Goal: Transaction & Acquisition: Purchase product/service

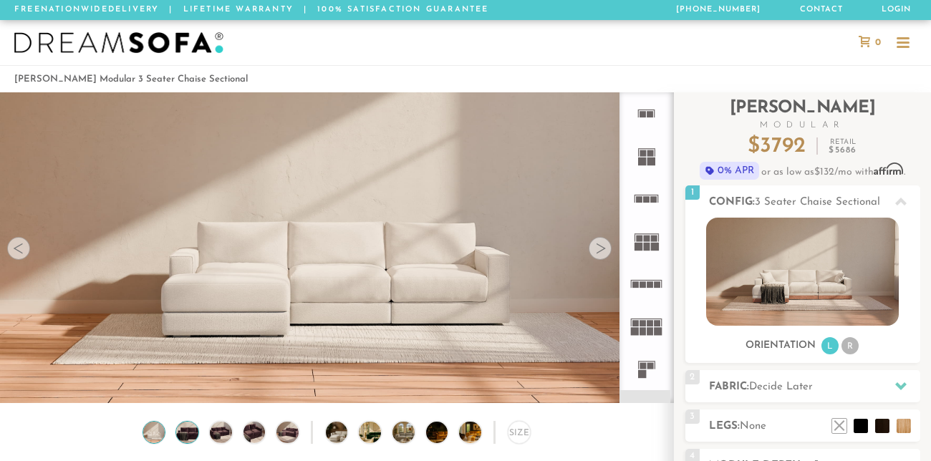
click at [188, 434] on img at bounding box center [187, 433] width 27 height 22
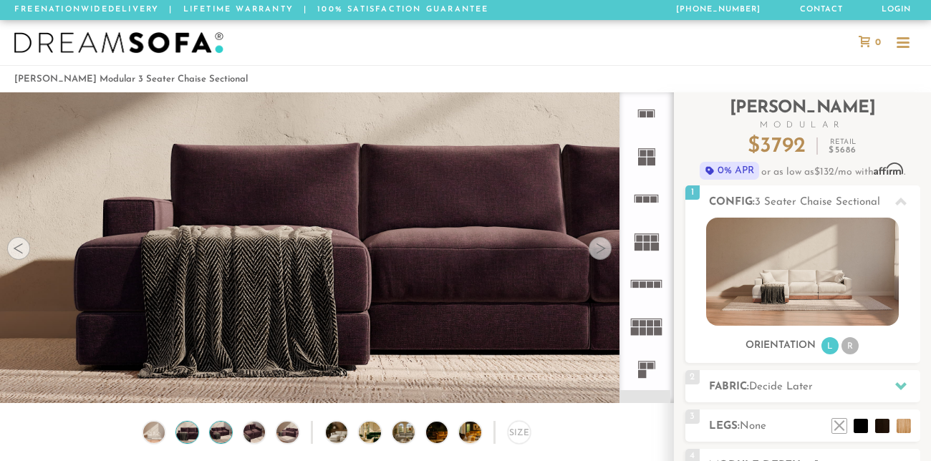
click at [231, 427] on img at bounding box center [221, 433] width 27 height 22
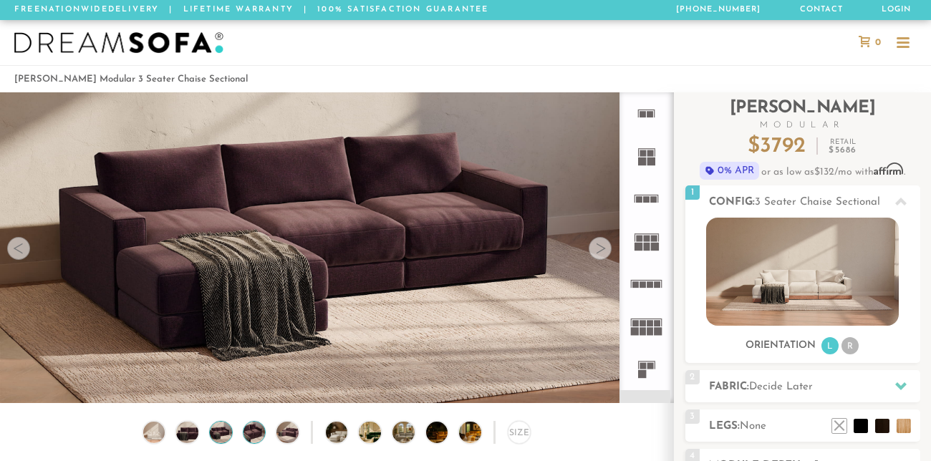
click at [250, 426] on img at bounding box center [254, 433] width 27 height 22
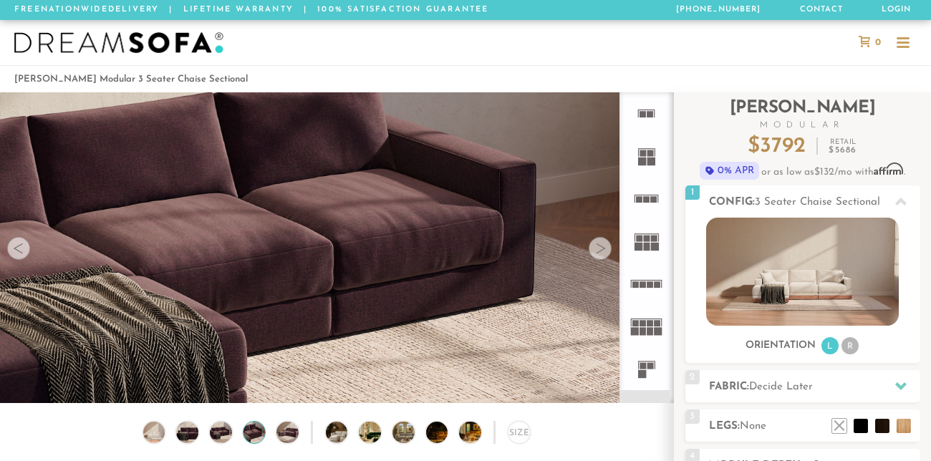
click at [647, 117] on icon at bounding box center [646, 113] width 42 height 42
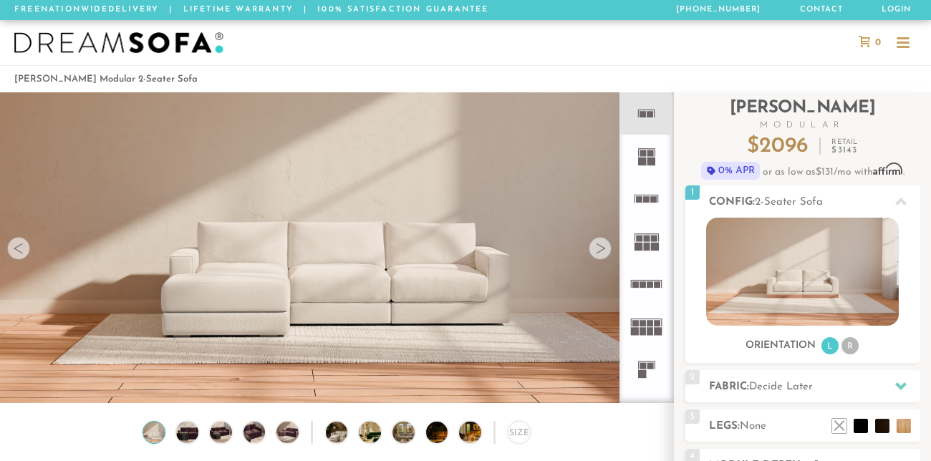
click at [640, 163] on rect at bounding box center [642, 162] width 8 height 8
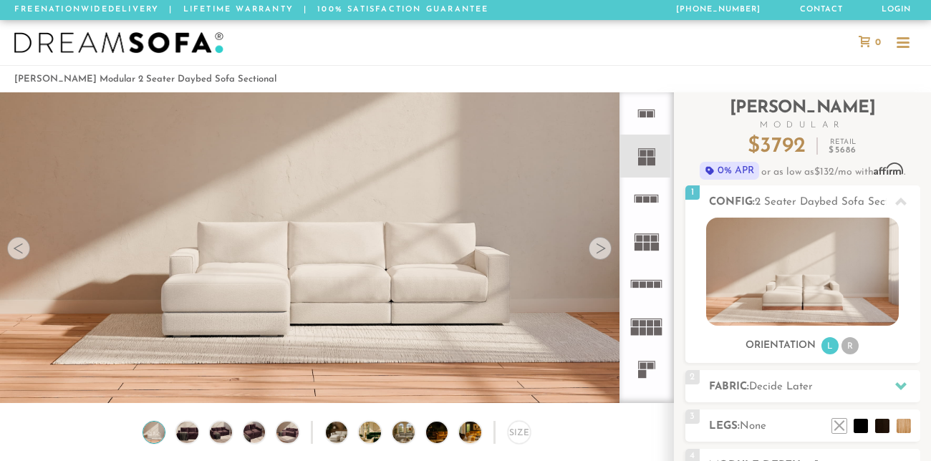
click at [643, 203] on icon at bounding box center [646, 199] width 42 height 42
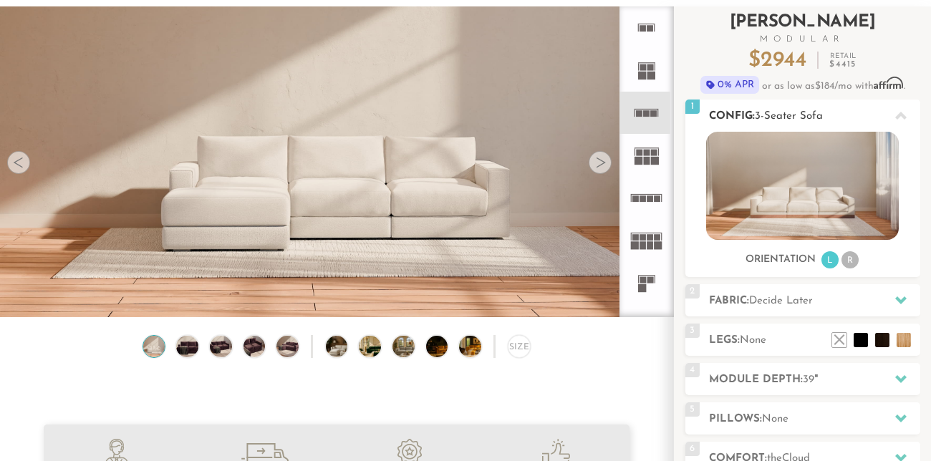
scroll to position [87, 0]
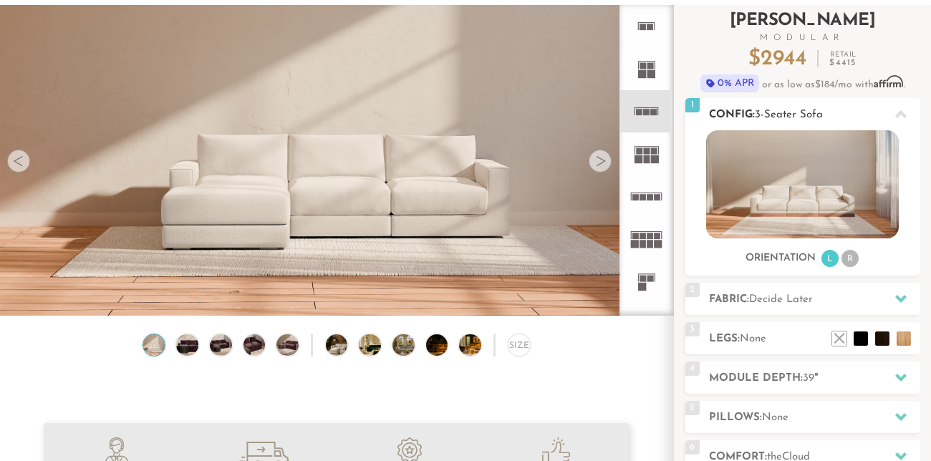
click at [847, 257] on li "R" at bounding box center [850, 258] width 17 height 17
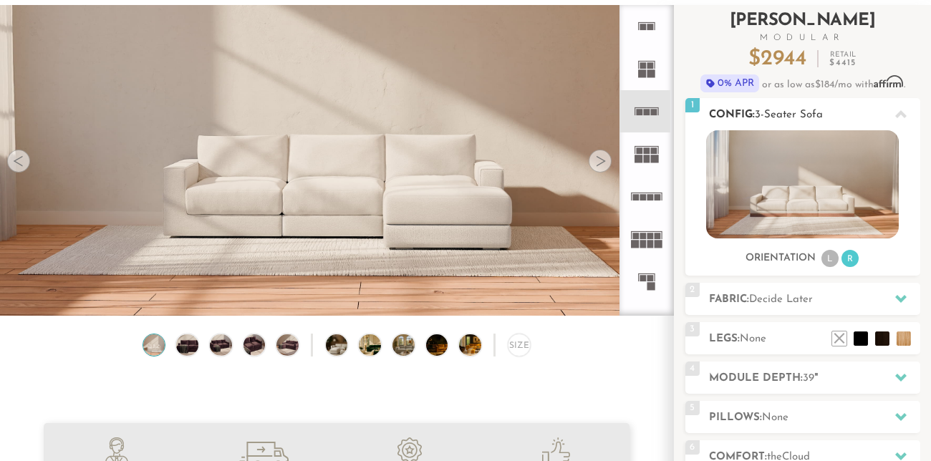
click at [827, 259] on li "L" at bounding box center [830, 258] width 17 height 17
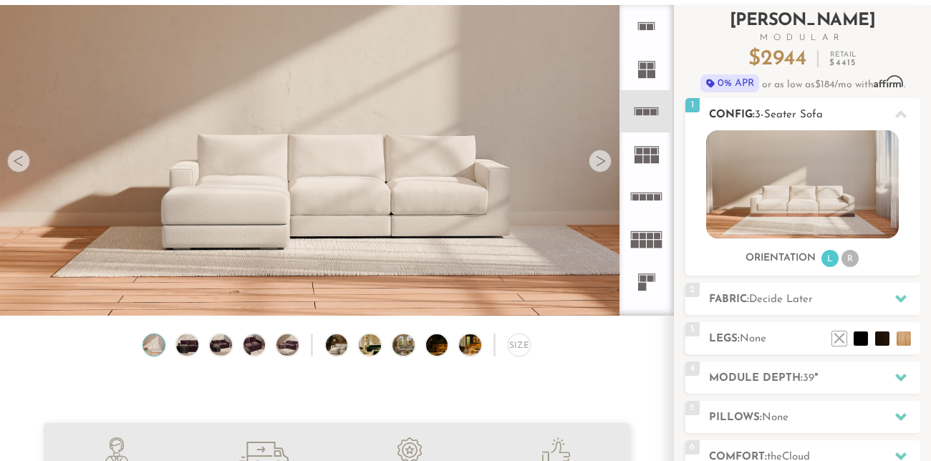
click at [852, 261] on li "R" at bounding box center [850, 258] width 17 height 17
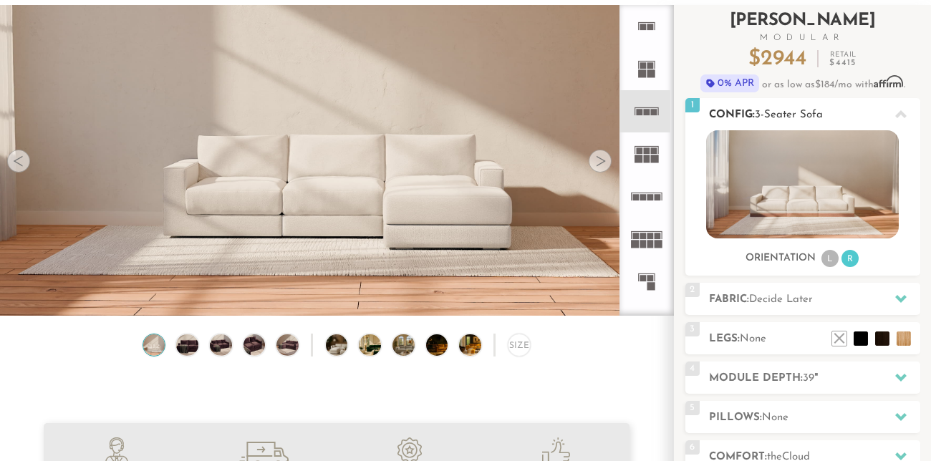
click at [822, 259] on li "L" at bounding box center [830, 258] width 17 height 17
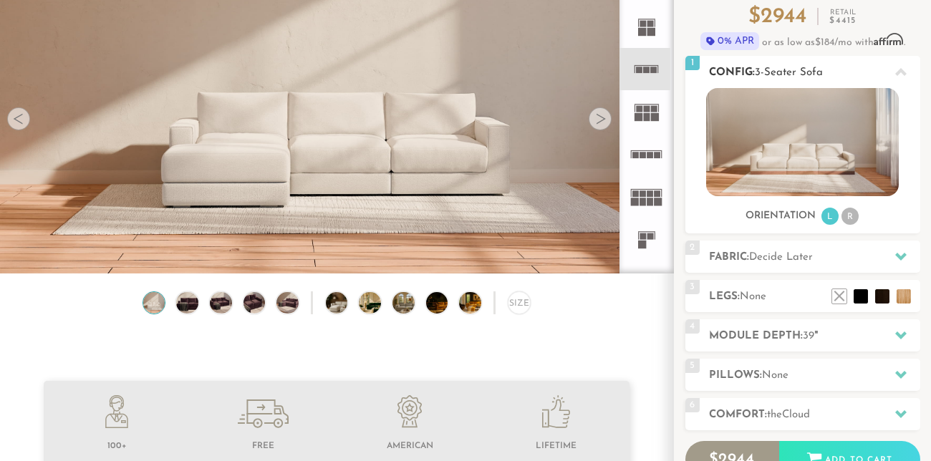
scroll to position [149, 0]
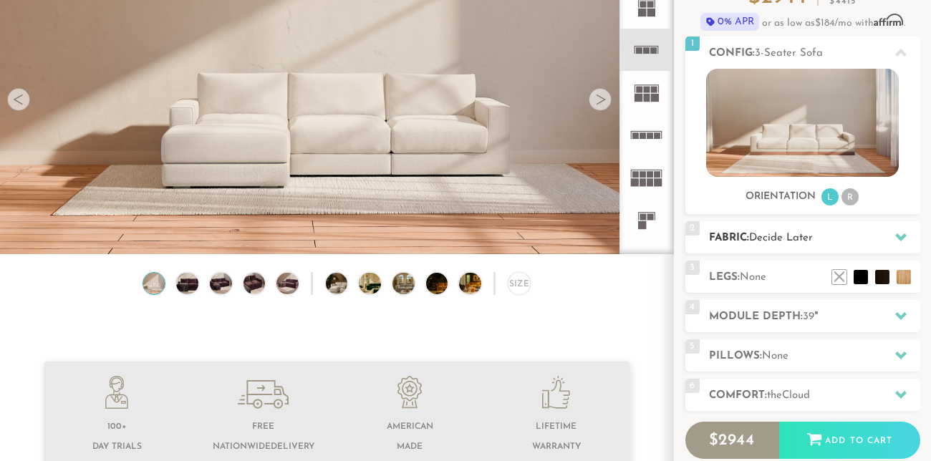
click at [821, 247] on div "2 Fabric: Decide Later" at bounding box center [802, 237] width 235 height 32
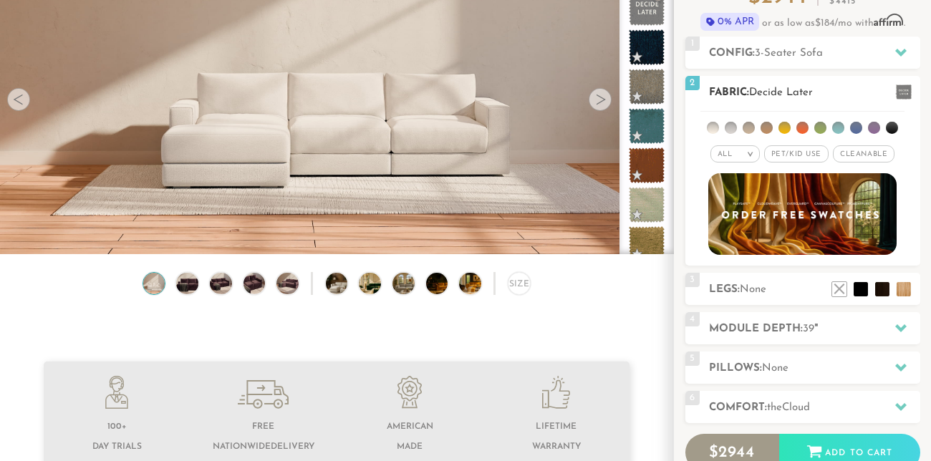
click at [800, 151] on span "Pet/Kid Use x" at bounding box center [796, 153] width 64 height 17
click at [769, 127] on li at bounding box center [767, 128] width 12 height 12
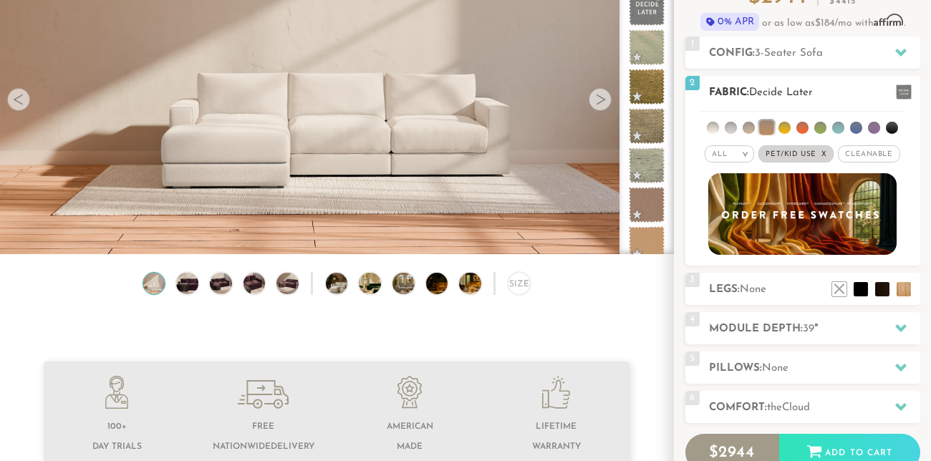
click at [746, 126] on li at bounding box center [749, 128] width 12 height 12
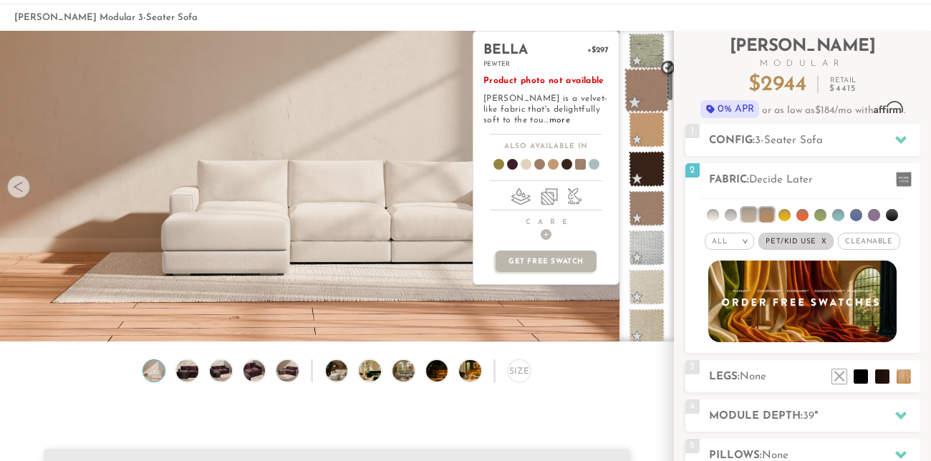
scroll to position [201, 0]
click at [651, 221] on span at bounding box center [647, 210] width 36 height 36
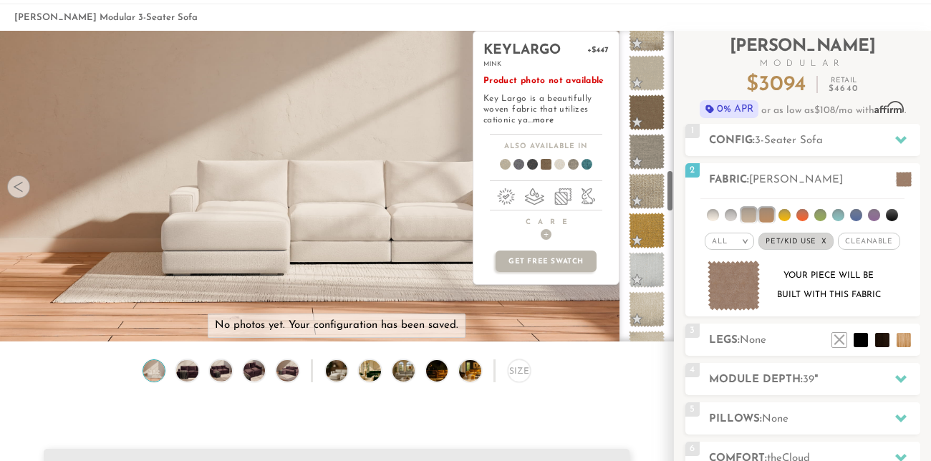
scroll to position [1011, 0]
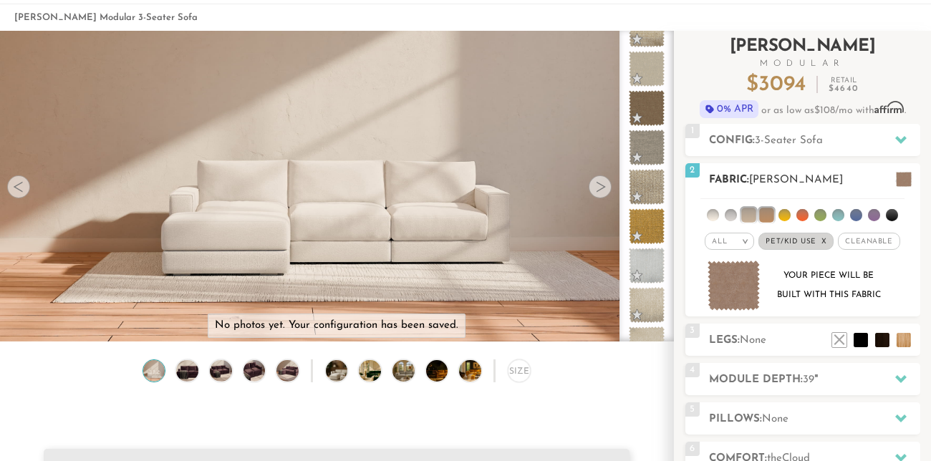
click at [823, 241] on em "x" at bounding box center [825, 242] width 6 height 8
click at [750, 241] on em ">" at bounding box center [750, 241] width 11 height 7
click at [739, 292] on li "Family" at bounding box center [735, 300] width 49 height 20
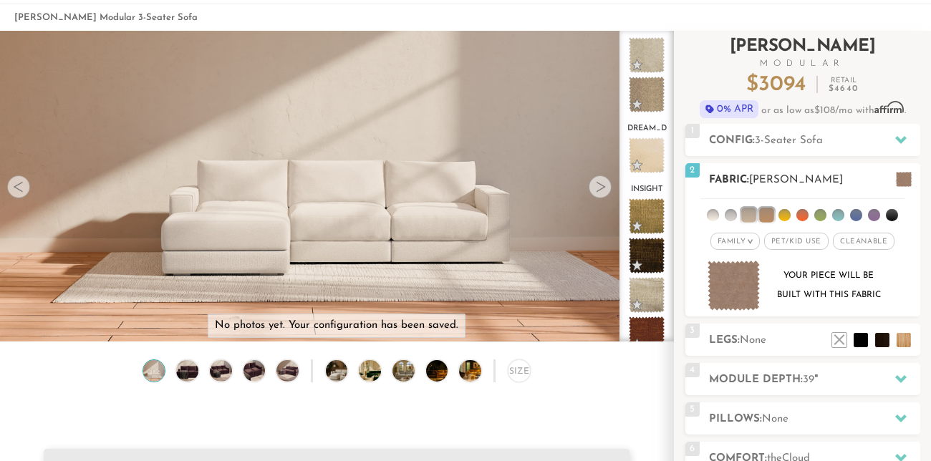
click at [754, 237] on div "Family >" at bounding box center [735, 241] width 49 height 17
click at [741, 345] on li "Durable" at bounding box center [735, 342] width 49 height 20
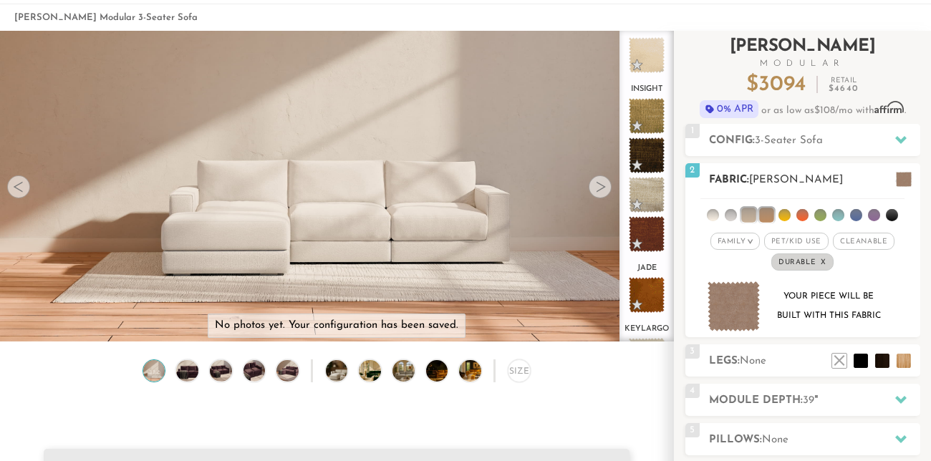
click at [824, 259] on span "Durable x" at bounding box center [802, 262] width 62 height 17
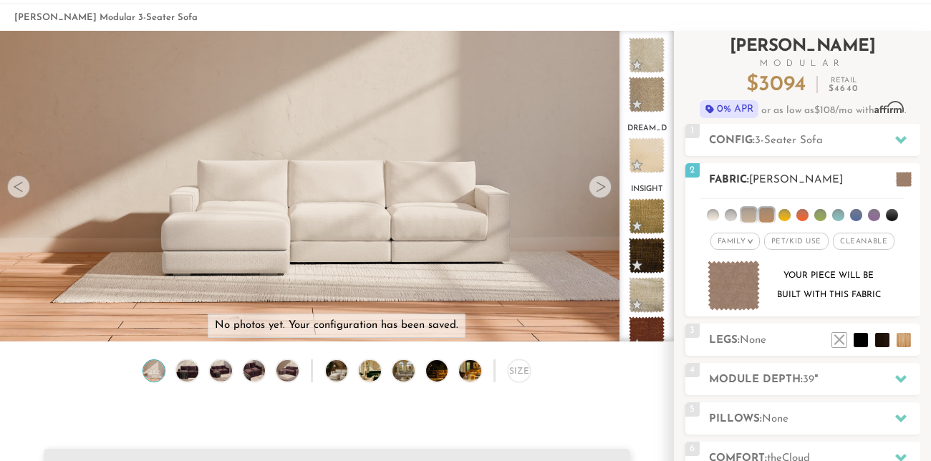
click at [790, 241] on span "Pet/Kid Use x" at bounding box center [796, 241] width 64 height 17
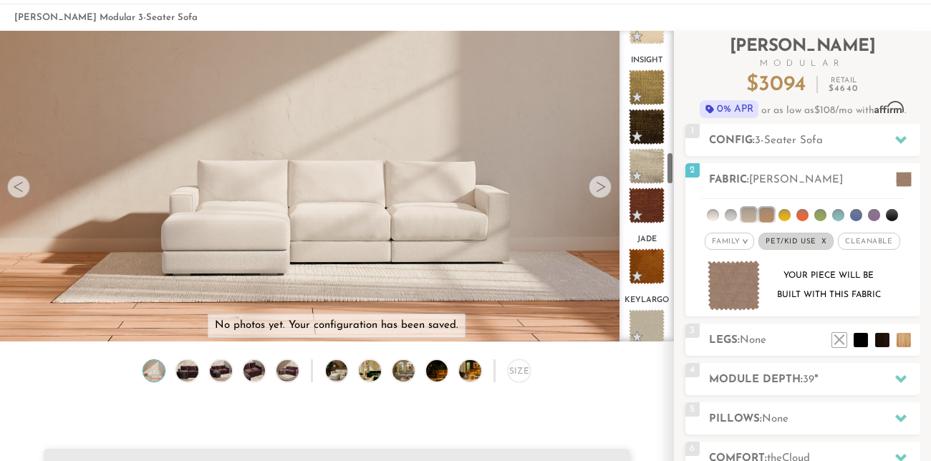
scroll to position [1148, 0]
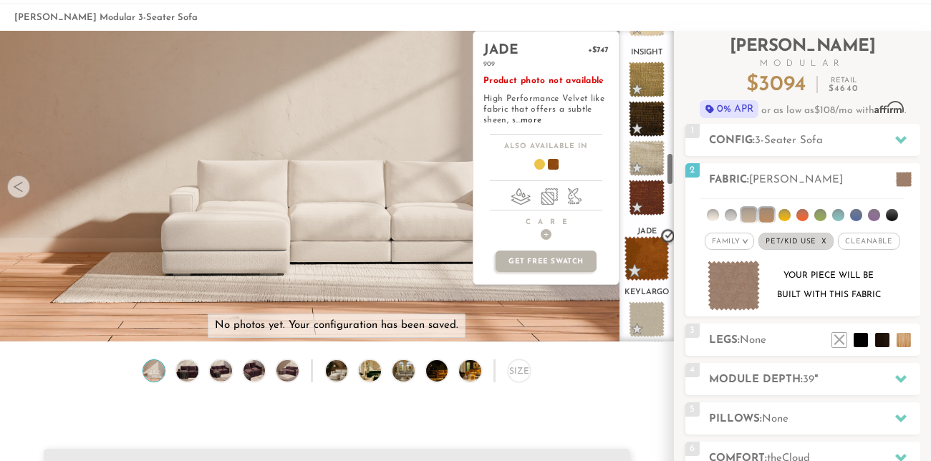
click at [647, 251] on span at bounding box center [647, 258] width 45 height 45
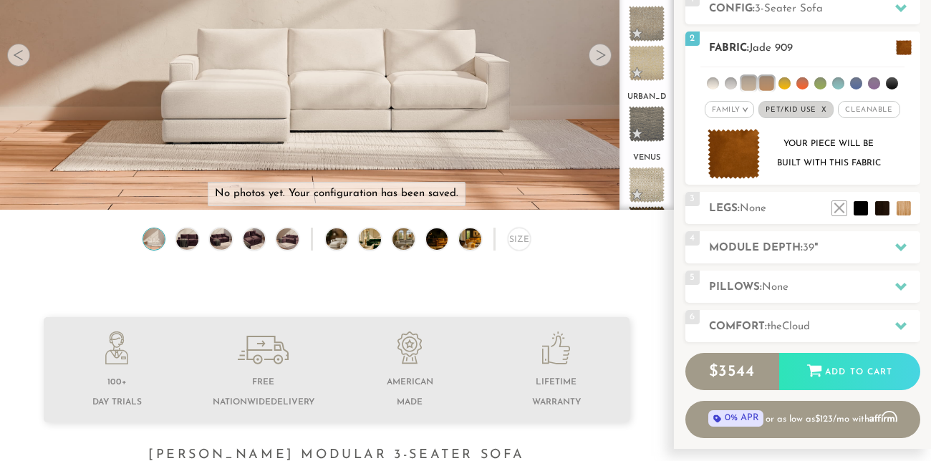
scroll to position [196, 0]
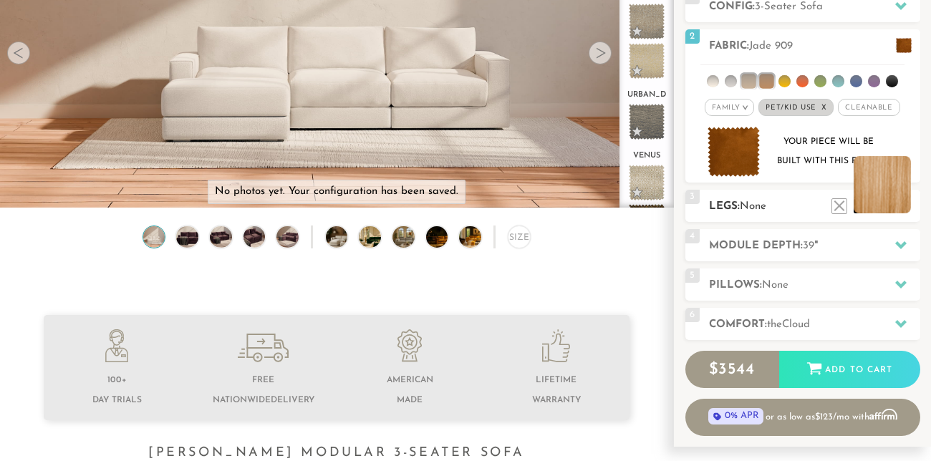
click at [901, 208] on li at bounding box center [882, 184] width 57 height 57
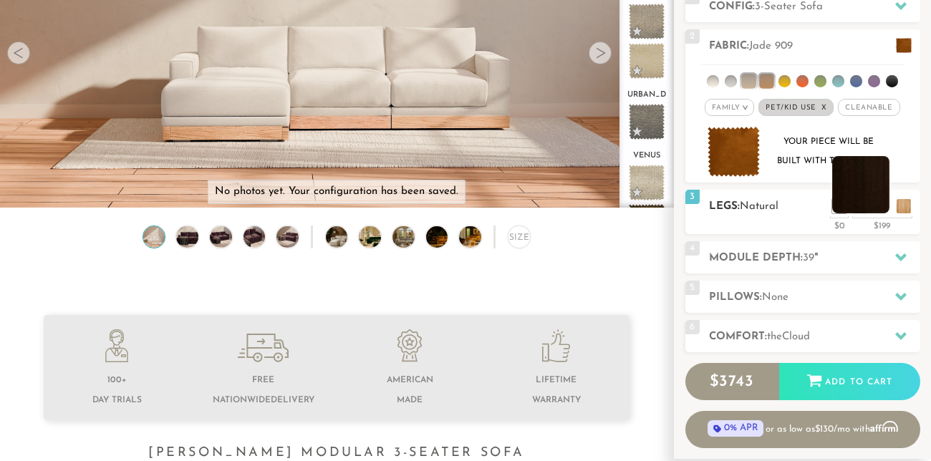
click at [881, 206] on li at bounding box center [860, 184] width 57 height 57
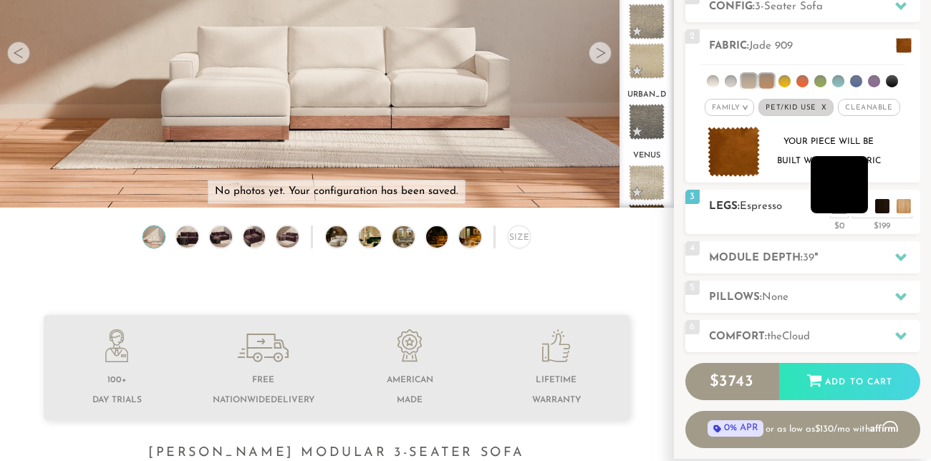
click at [857, 208] on li at bounding box center [839, 184] width 57 height 57
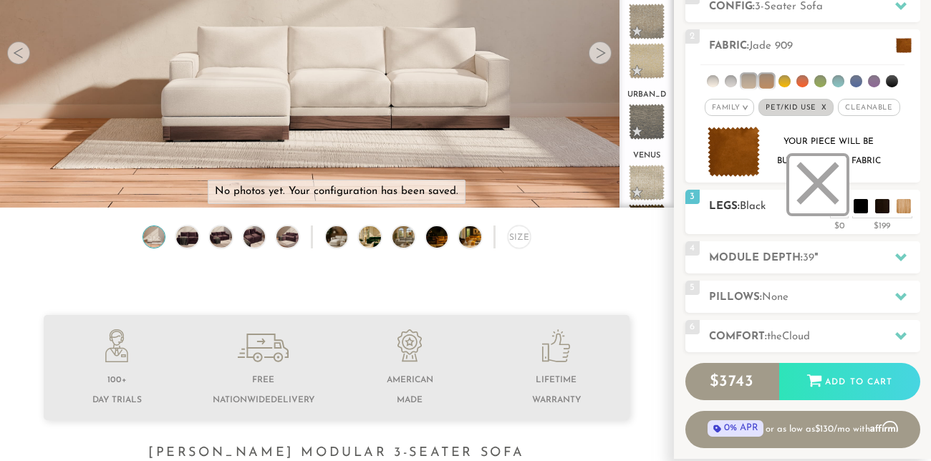
click at [838, 213] on li at bounding box center [817, 184] width 57 height 57
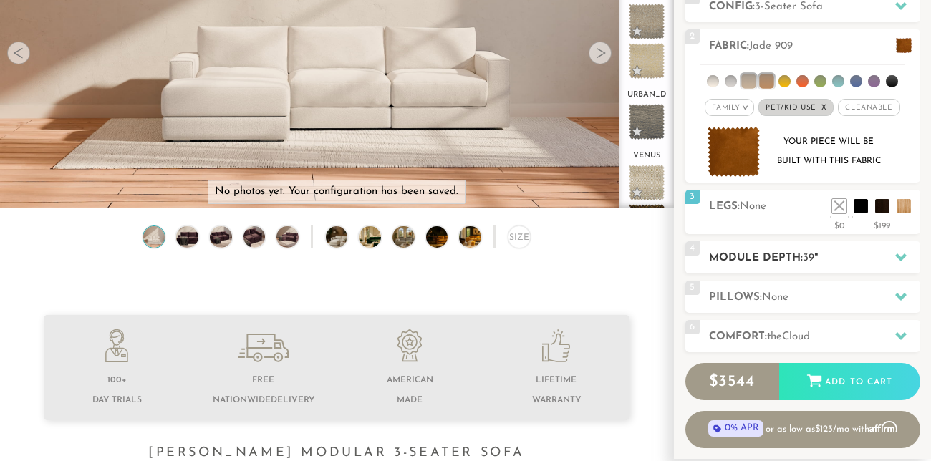
click at [835, 250] on h2 "Module Depth: 39 "" at bounding box center [814, 258] width 211 height 16
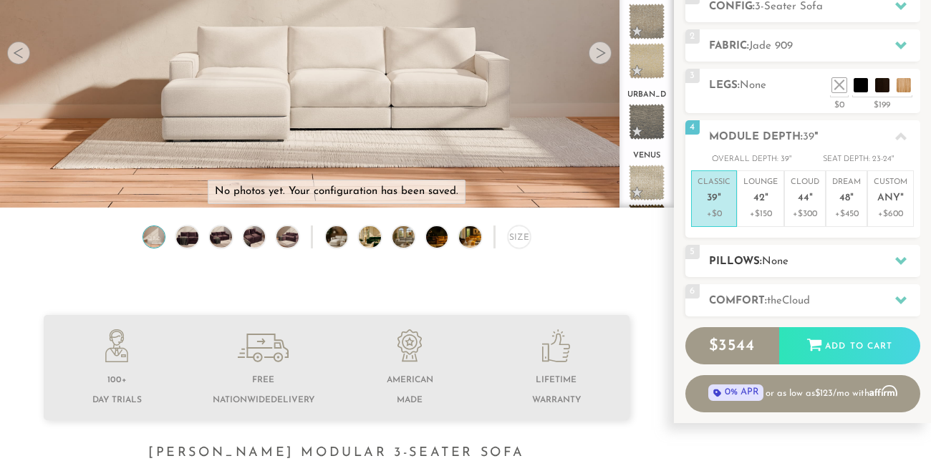
click at [802, 254] on h2 "Pillows: None" at bounding box center [814, 262] width 211 height 16
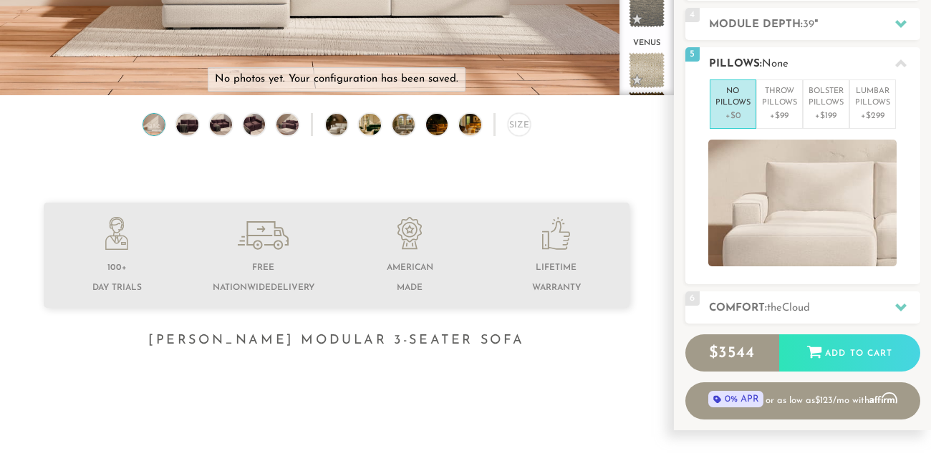
scroll to position [309, 0]
click at [800, 326] on div "Introducing [PERSON_NAME] Modular $ 3544 Retail $ 5315 $ 3544 Retail $ 5315 0% …" at bounding box center [802, 101] width 235 height 635
click at [799, 308] on span "Cloud" at bounding box center [796, 307] width 28 height 11
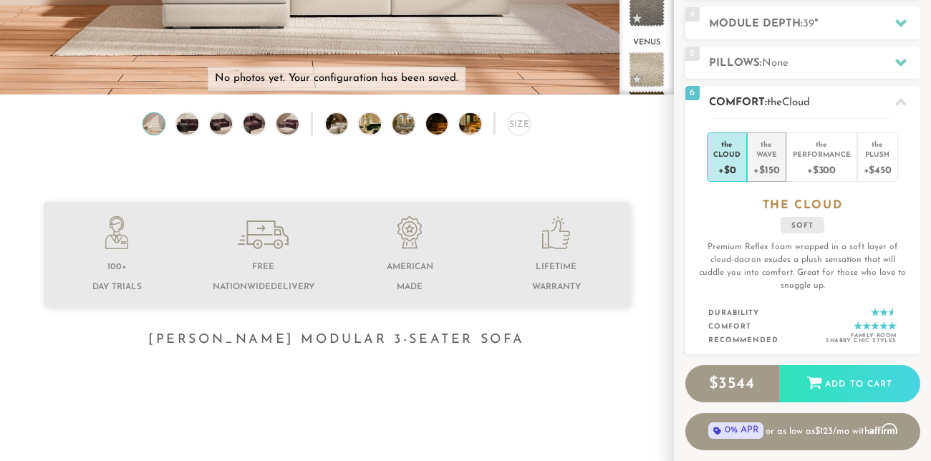
click at [771, 166] on div "+$150" at bounding box center [767, 169] width 26 height 21
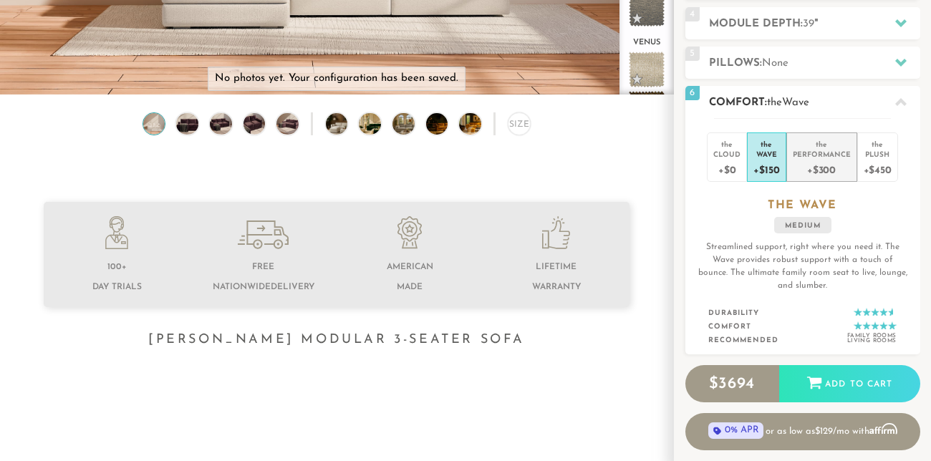
click at [805, 146] on div "the" at bounding box center [822, 142] width 58 height 14
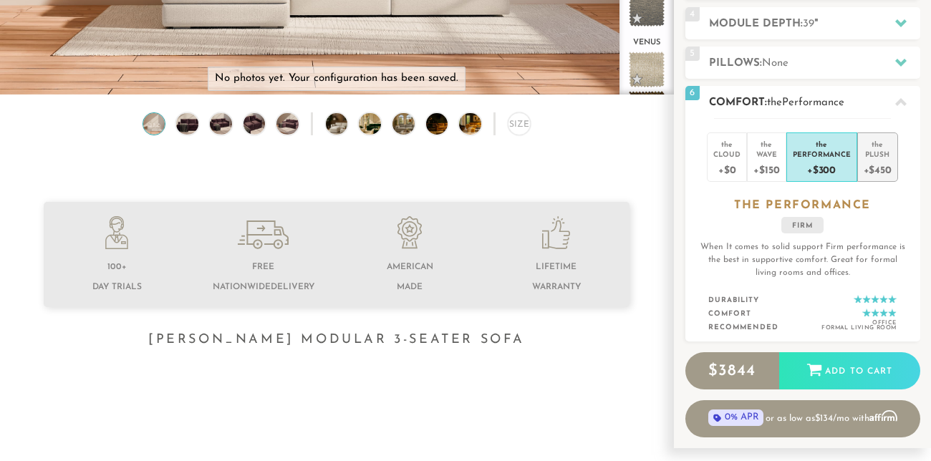
click at [872, 145] on div "the" at bounding box center [878, 142] width 28 height 14
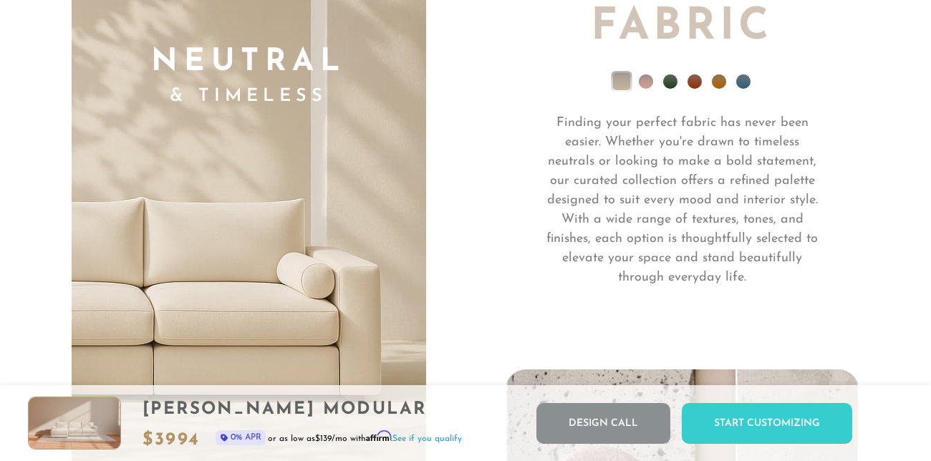
scroll to position [9746, 0]
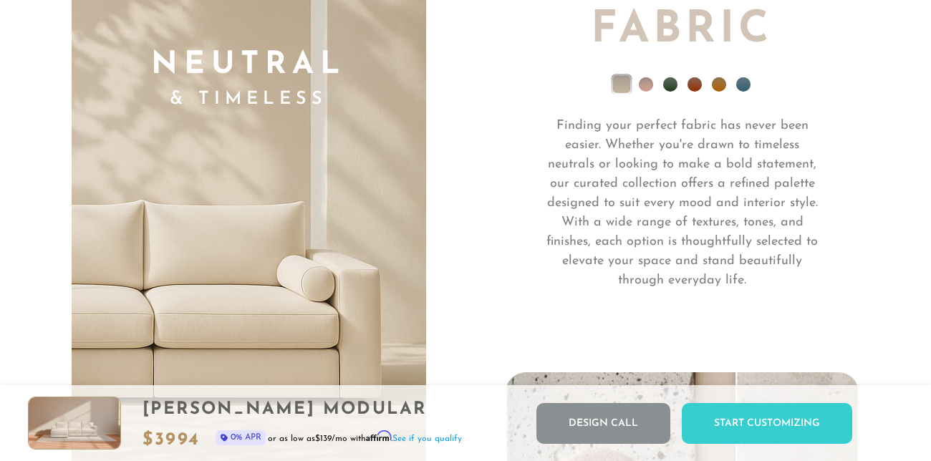
click at [643, 85] on li at bounding box center [646, 84] width 14 height 14
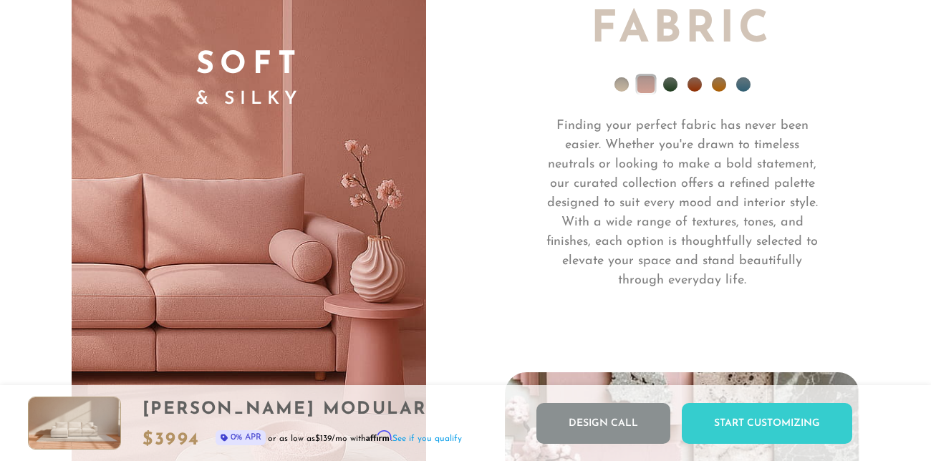
click at [671, 82] on li at bounding box center [670, 84] width 14 height 14
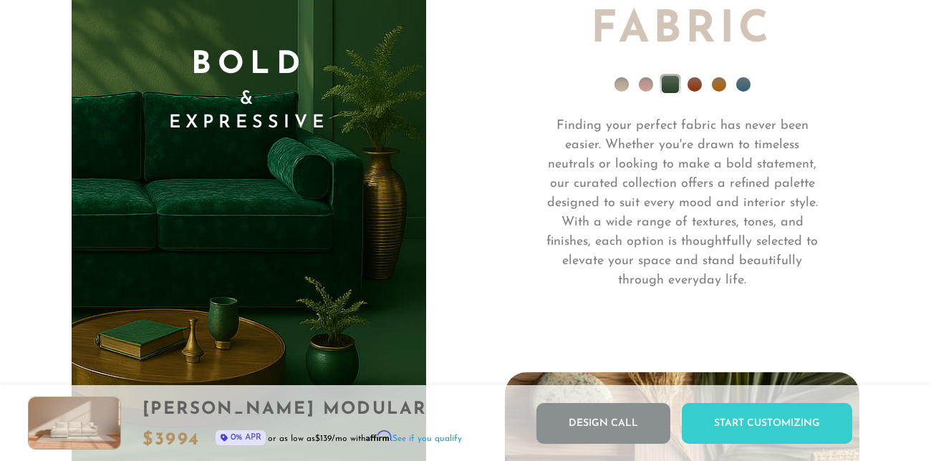
click at [681, 82] on ul at bounding box center [682, 87] width 355 height 57
click at [696, 82] on li at bounding box center [695, 84] width 14 height 14
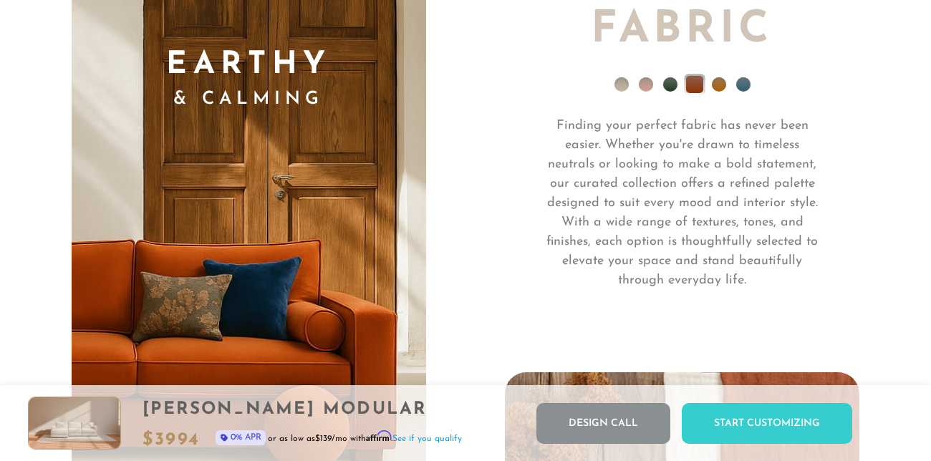
click at [725, 83] on li at bounding box center [719, 84] width 14 height 14
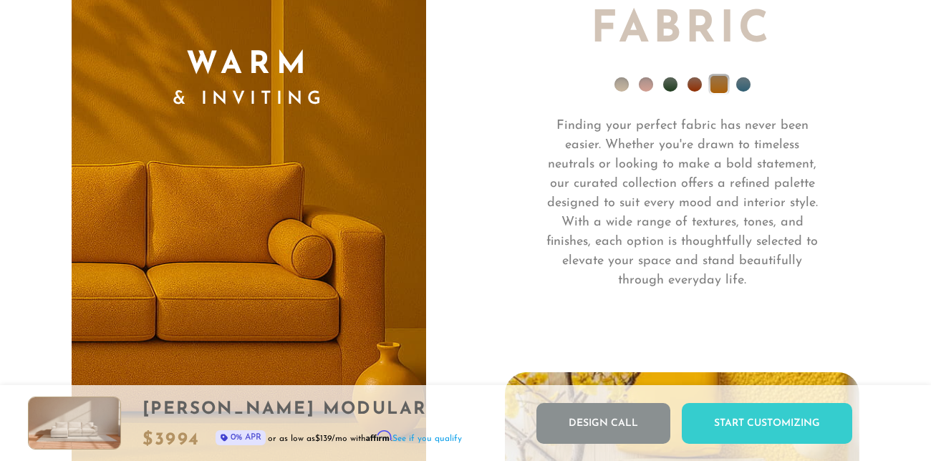
click at [752, 82] on ul at bounding box center [682, 87] width 355 height 57
click at [733, 87] on ul at bounding box center [682, 87] width 355 height 57
click at [738, 86] on li at bounding box center [743, 84] width 14 height 14
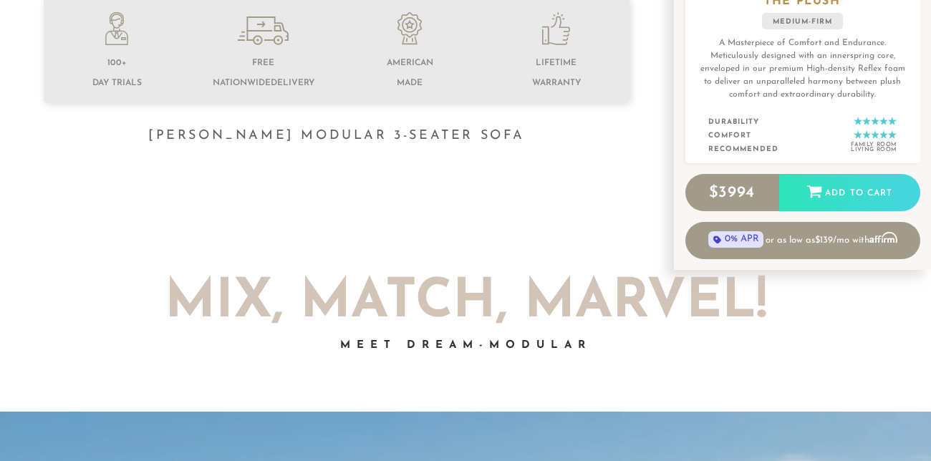
scroll to position [545, 0]
